Goal: Task Accomplishment & Management: Manage account settings

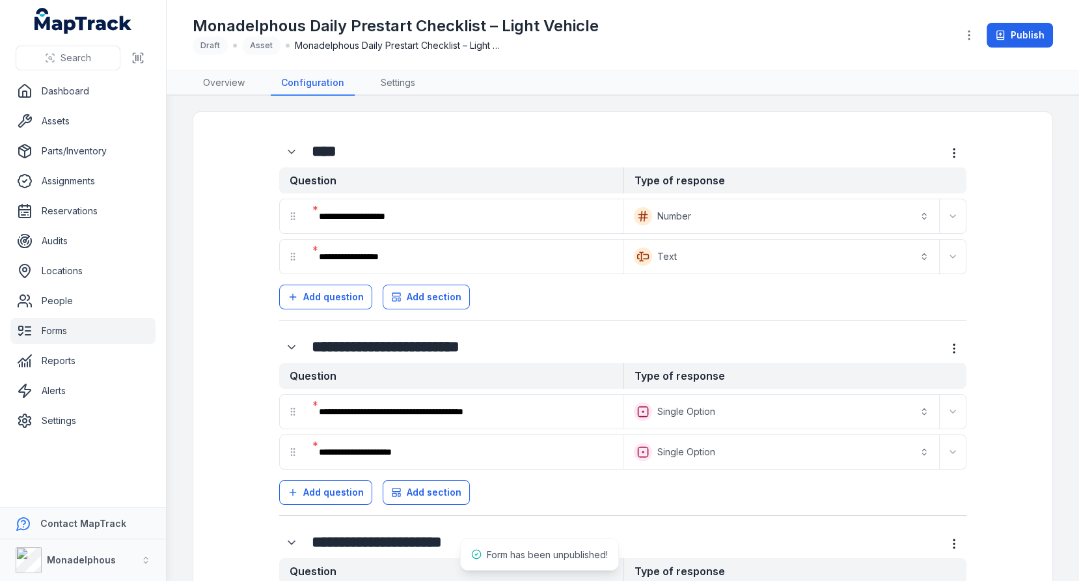
scroll to position [356, 0]
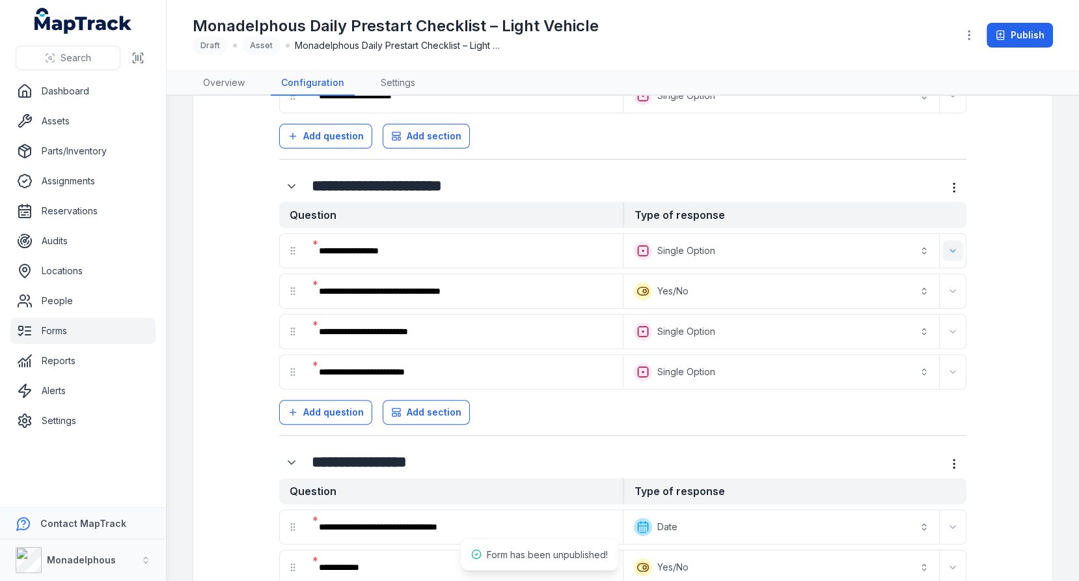
click at [952, 248] on icon "Expand" at bounding box center [953, 250] width 10 height 10
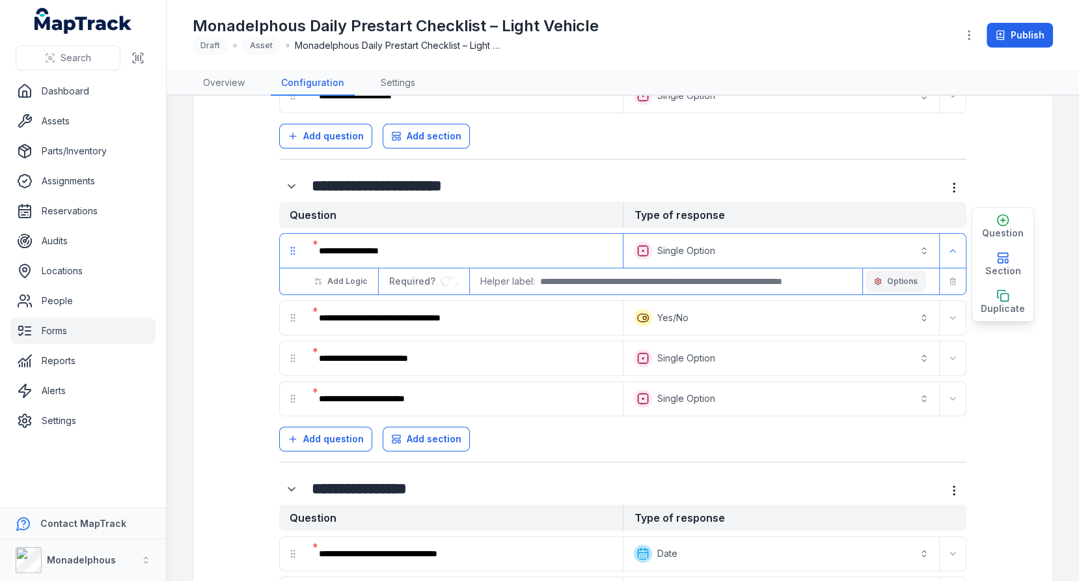
click at [885, 279] on button "Options" at bounding box center [896, 281] width 61 height 22
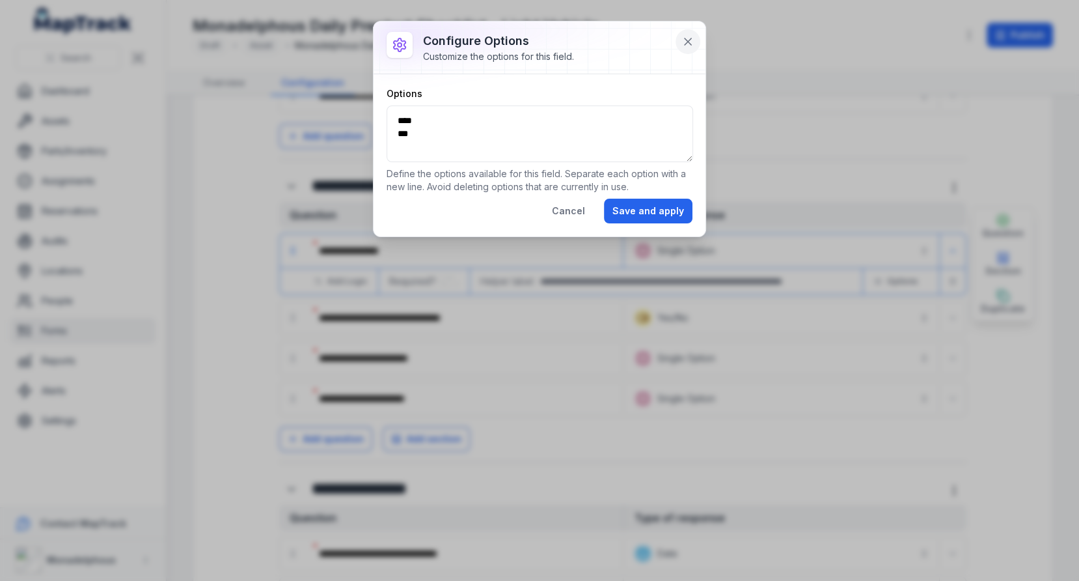
click at [684, 40] on icon at bounding box center [688, 41] width 13 height 13
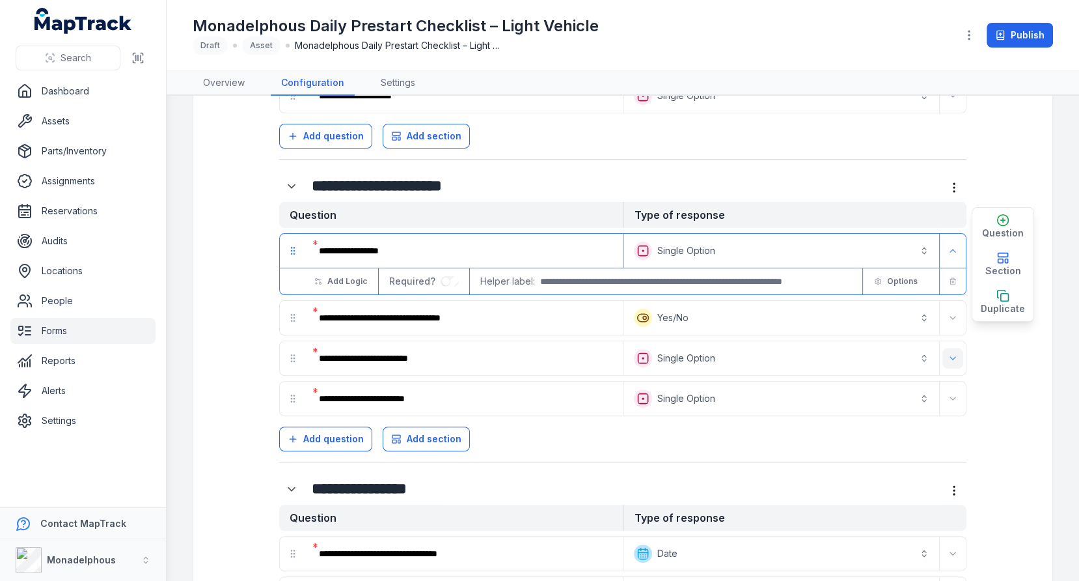
click at [946, 352] on button "Expand" at bounding box center [953, 358] width 21 height 21
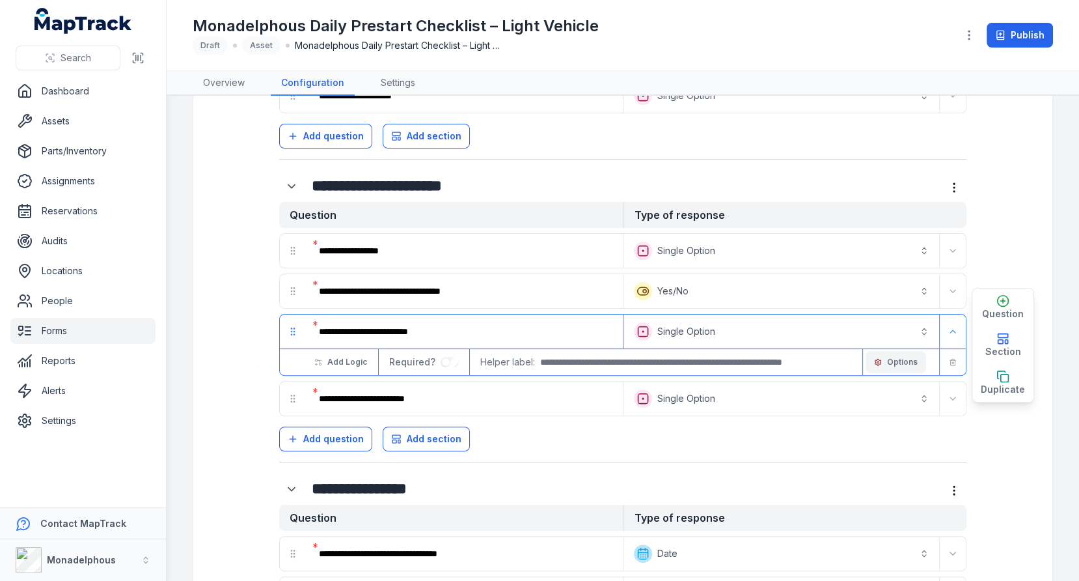
click at [902, 351] on button "Options" at bounding box center [896, 362] width 61 height 22
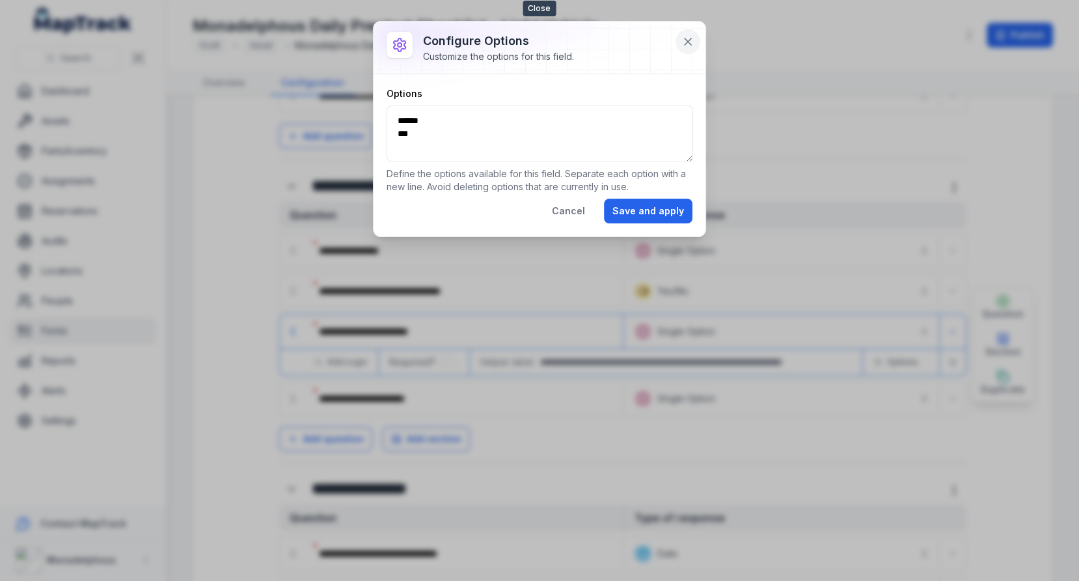
click at [687, 42] on icon at bounding box center [688, 41] width 7 height 7
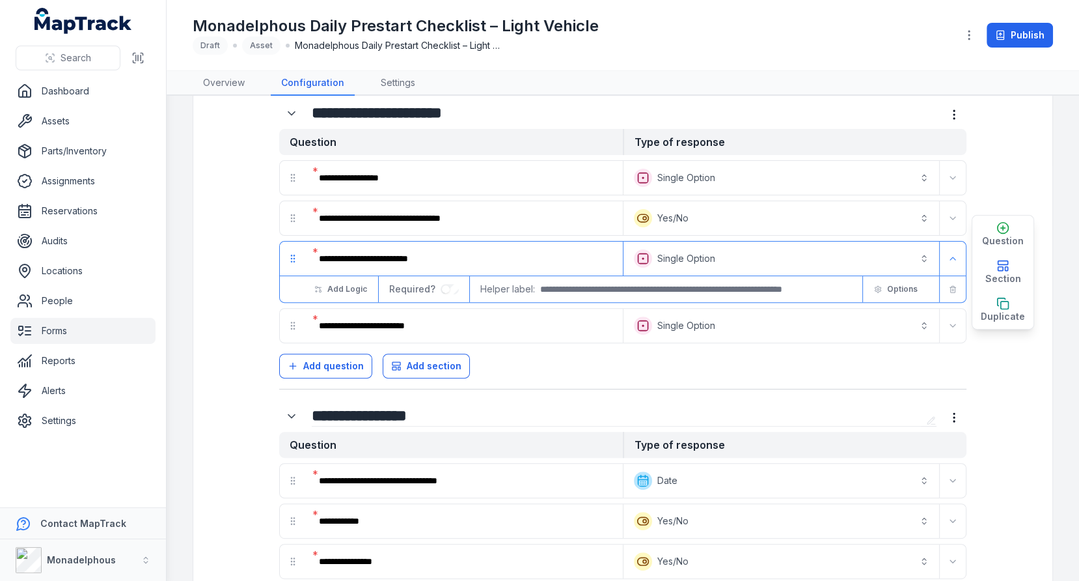
scroll to position [453, 0]
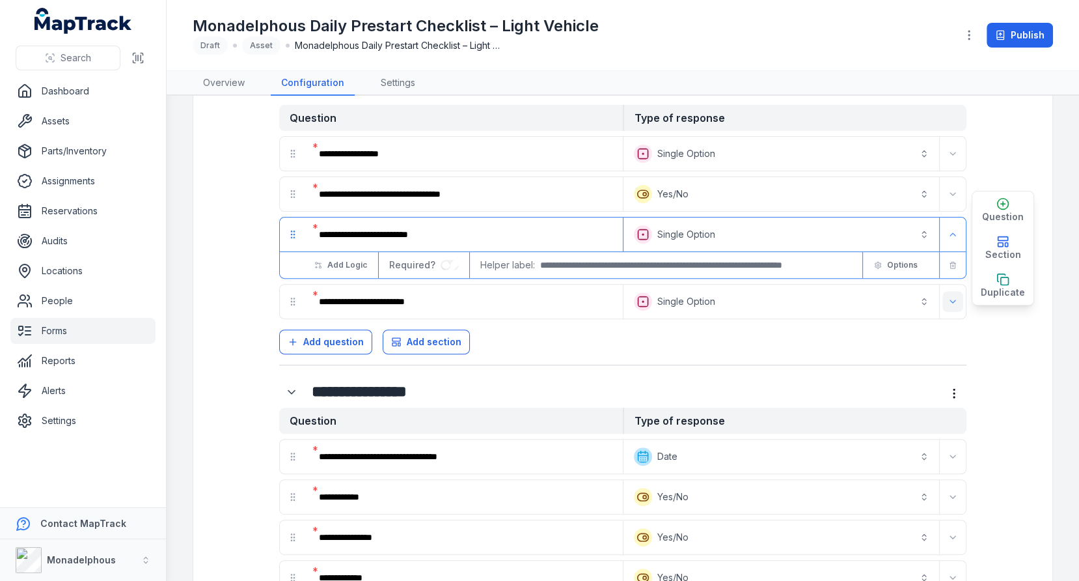
click at [951, 296] on icon "Expand" at bounding box center [953, 301] width 10 height 10
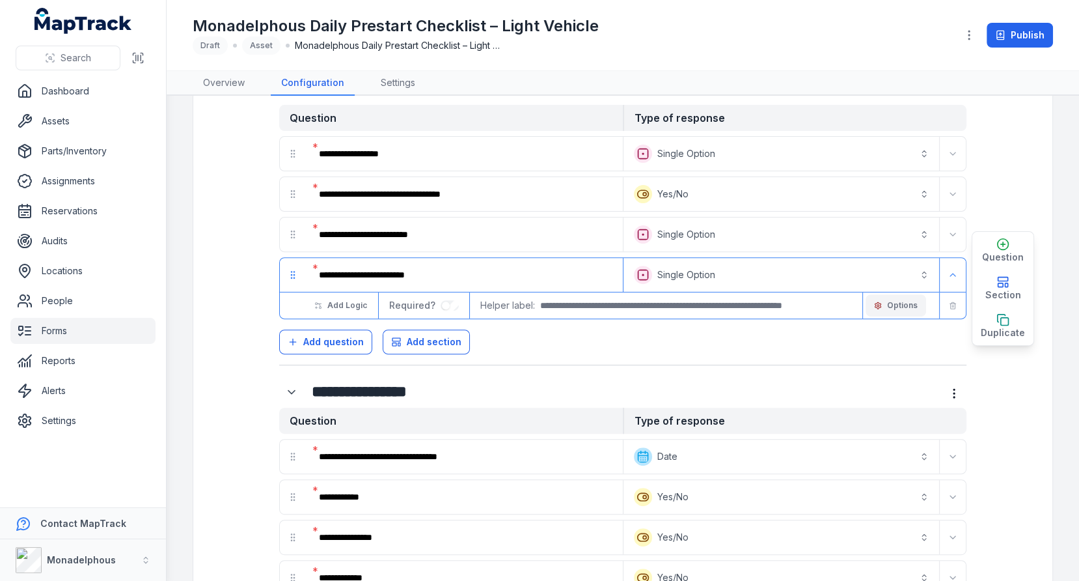
click at [900, 302] on button "Options" at bounding box center [896, 305] width 61 height 22
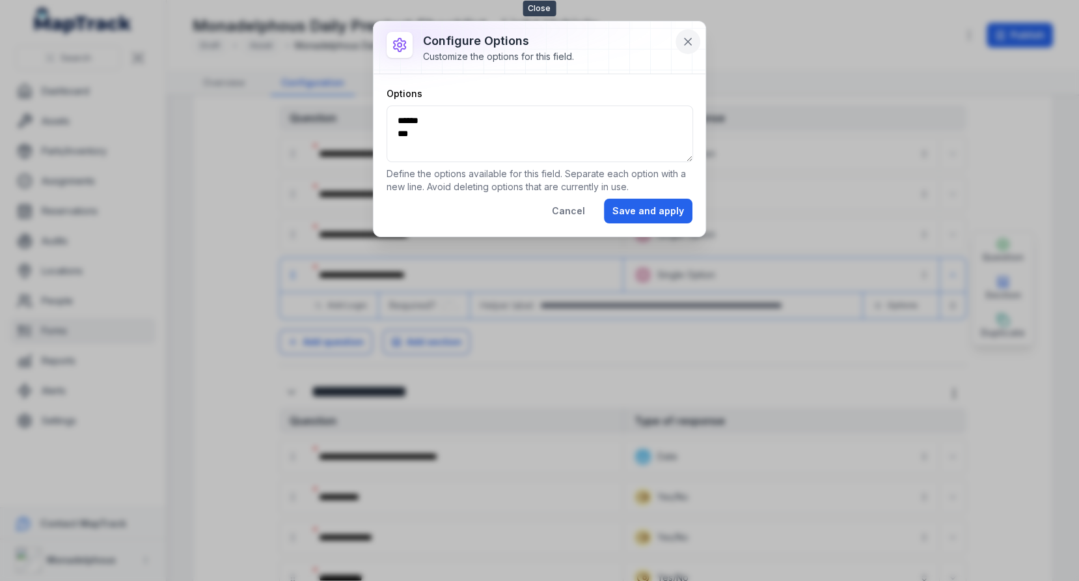
click at [692, 38] on icon at bounding box center [688, 41] width 13 height 13
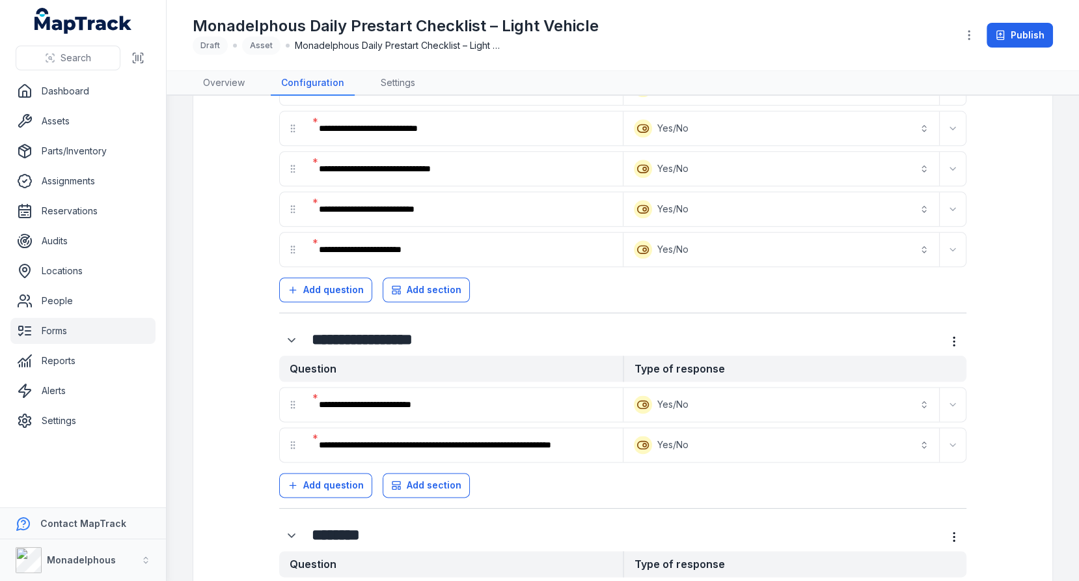
scroll to position [1733, 0]
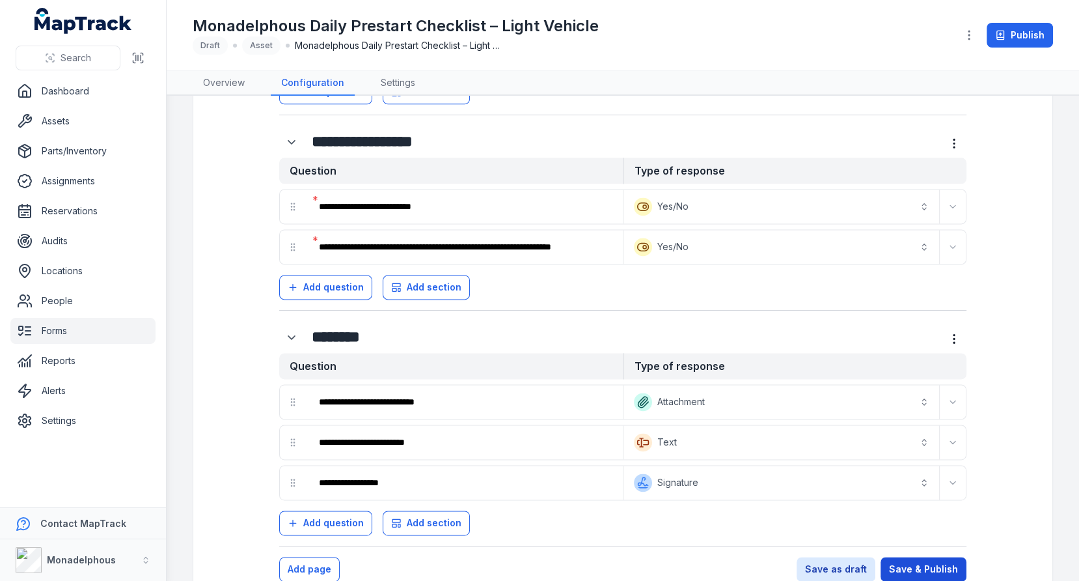
click at [920, 557] on button "Save & Publish" at bounding box center [924, 569] width 86 height 25
